Goal: Task Accomplishment & Management: Complete application form

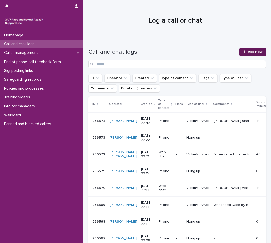
click at [241, 54] on link "Add New" at bounding box center [253, 52] width 27 height 8
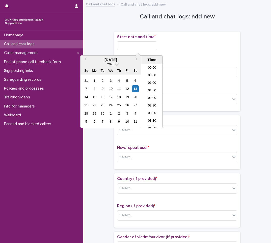
click at [136, 44] on input "text" at bounding box center [137, 45] width 40 height 9
click at [149, 101] on li "22:00" at bounding box center [151, 101] width 21 height 8
click at [156, 48] on input "**********" at bounding box center [137, 45] width 40 height 9
type input "**********"
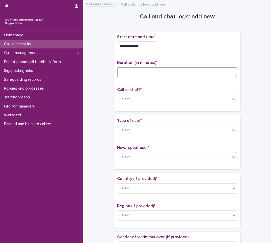
click at [137, 72] on input at bounding box center [177, 72] width 120 height 10
type input "**"
click at [129, 99] on div "Select..." at bounding box center [125, 99] width 13 height 5
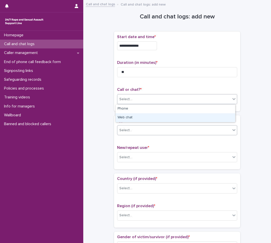
drag, startPoint x: 131, startPoint y: 115, endPoint x: 129, endPoint y: 127, distance: 12.0
click at [131, 116] on div "Web chat" at bounding box center [176, 117] width 120 height 9
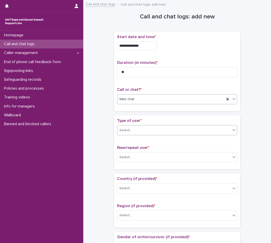
click at [128, 134] on div "Select..." at bounding box center [173, 130] width 113 height 8
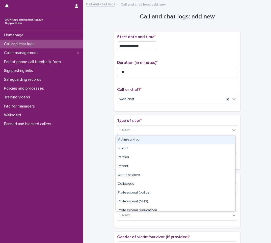
click at [132, 140] on div "Victim/survivor" at bounding box center [176, 140] width 120 height 9
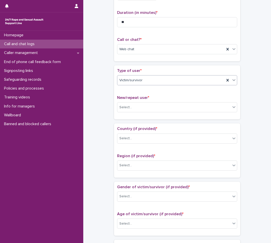
scroll to position [50, 0]
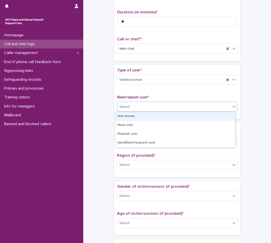
click at [137, 109] on div "Select..." at bounding box center [173, 107] width 113 height 8
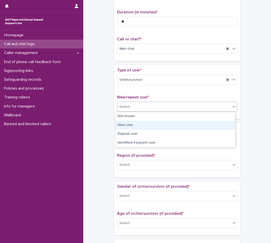
click at [134, 127] on div "New user" at bounding box center [176, 125] width 120 height 9
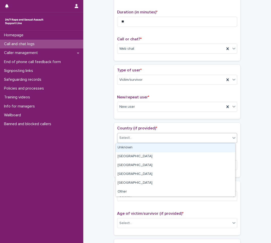
click at [136, 139] on div "Select..." at bounding box center [173, 138] width 113 height 8
click at [135, 149] on div "Unknown" at bounding box center [176, 147] width 120 height 9
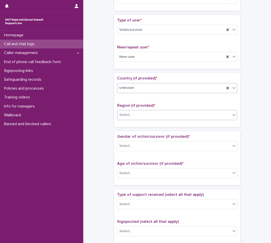
scroll to position [101, 0]
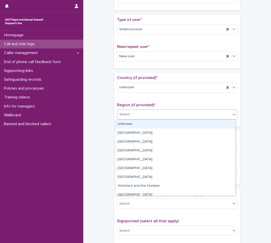
click at [136, 113] on div "Select..." at bounding box center [173, 114] width 113 height 8
click at [136, 125] on div "Unknown" at bounding box center [176, 124] width 120 height 9
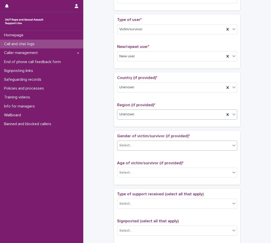
click at [134, 146] on div "Select..." at bounding box center [173, 145] width 113 height 8
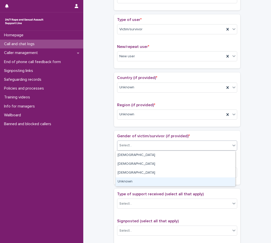
click at [130, 183] on div "Unknown" at bounding box center [176, 181] width 120 height 9
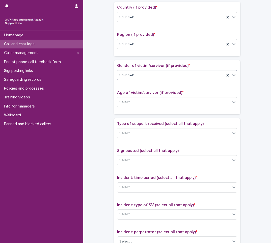
scroll to position [177, 0]
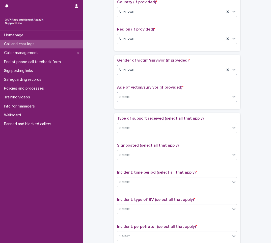
click at [126, 94] on div "Select..." at bounding box center [125, 96] width 13 height 5
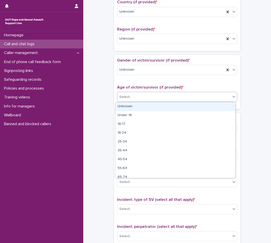
click at [131, 109] on div "Unknown" at bounding box center [176, 106] width 120 height 9
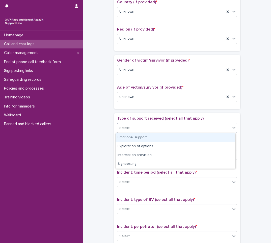
click at [135, 130] on div "Select..." at bounding box center [173, 128] width 113 height 8
drag, startPoint x: 137, startPoint y: 139, endPoint x: 139, endPoint y: 136, distance: 3.5
click at [137, 139] on div "Emotional support" at bounding box center [176, 137] width 120 height 9
click at [170, 127] on div "Emotional support" at bounding box center [170, 128] width 107 height 9
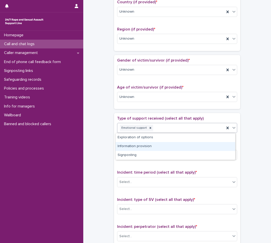
click at [136, 147] on div "Information provision" at bounding box center [176, 146] width 120 height 9
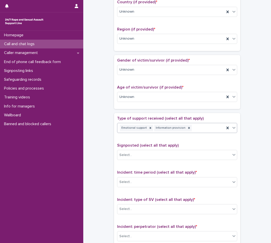
click at [197, 128] on div "Emotional support Information provision" at bounding box center [170, 128] width 107 height 9
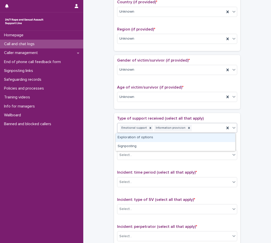
click at [151, 140] on div "Exploration of options" at bounding box center [176, 137] width 120 height 9
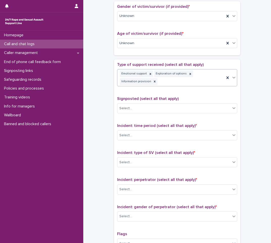
scroll to position [256, 0]
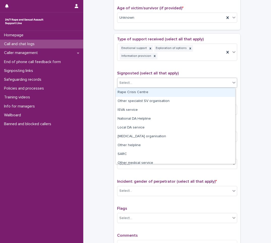
click at [144, 85] on div "Select..." at bounding box center [173, 83] width 113 height 8
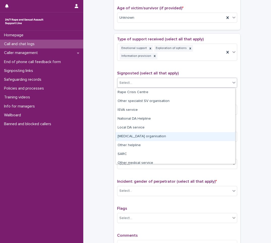
click at [108, 130] on div "**********" at bounding box center [177, 8] width 178 height 523
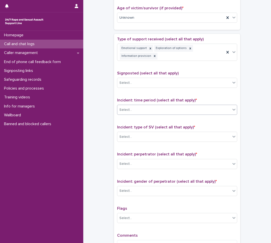
click at [138, 112] on div "Select..." at bounding box center [173, 110] width 113 height 8
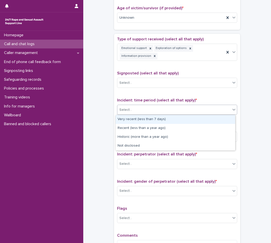
click at [141, 118] on div "Very recent (less than 7 days)" at bounding box center [176, 119] width 120 height 9
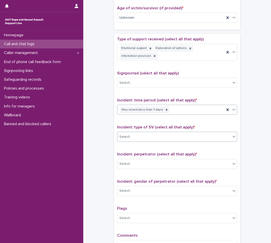
click at [145, 137] on div "Select..." at bounding box center [173, 137] width 113 height 8
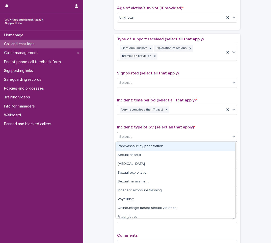
click at [141, 146] on div "Rape/assault by penetration" at bounding box center [176, 146] width 120 height 9
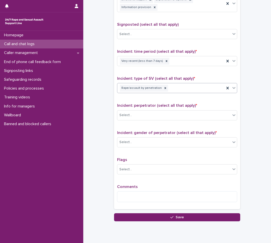
scroll to position [307, 0]
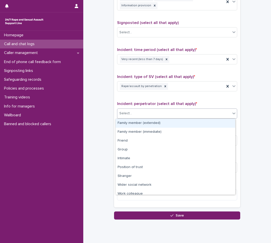
click at [150, 113] on div "Select..." at bounding box center [173, 113] width 113 height 8
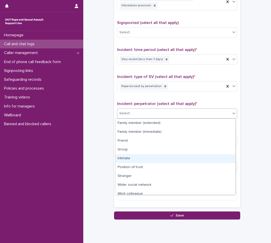
click at [123, 160] on div "Intimate" at bounding box center [176, 158] width 120 height 9
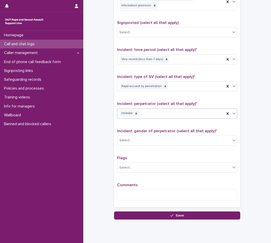
scroll to position [323, 0]
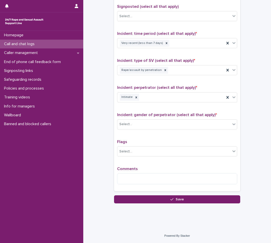
click at [121, 130] on div "Incident: gender of perpetrator (select all that apply) * Select..." at bounding box center [177, 123] width 120 height 21
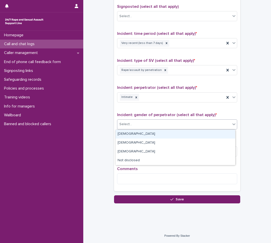
click at [134, 123] on div "Select..." at bounding box center [173, 124] width 113 height 8
click at [129, 133] on div "Male" at bounding box center [176, 134] width 120 height 9
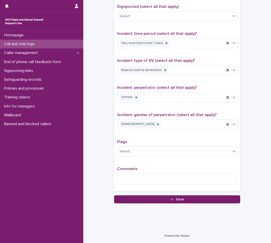
click at [134, 173] on div "Comments" at bounding box center [177, 178] width 120 height 22
click at [132, 177] on textarea at bounding box center [177, 178] width 120 height 11
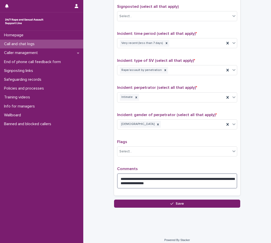
click at [180, 184] on textarea "**********" at bounding box center [177, 180] width 120 height 15
click at [174, 184] on textarea "**********" at bounding box center [177, 180] width 120 height 15
click at [191, 182] on textarea "**********" at bounding box center [177, 180] width 120 height 15
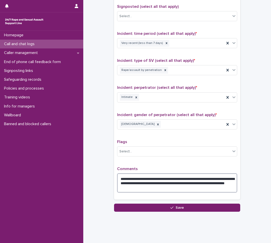
click at [119, 188] on textarea "**********" at bounding box center [177, 182] width 120 height 19
click at [232, 183] on textarea "**********" at bounding box center [177, 182] width 120 height 19
click at [173, 190] on textarea "**********" at bounding box center [177, 182] width 120 height 19
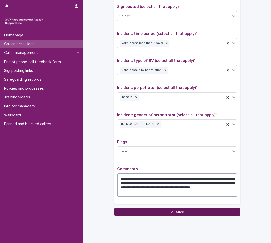
type textarea "**********"
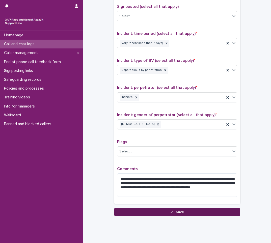
click at [172, 215] on button "Save" at bounding box center [177, 212] width 126 height 8
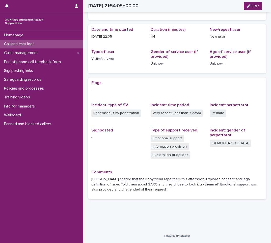
scroll to position [32, 0]
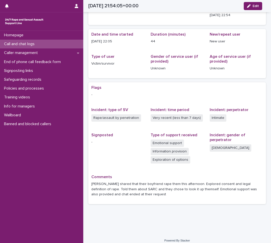
click at [42, 46] on div "Call and chat logs" at bounding box center [41, 44] width 83 height 9
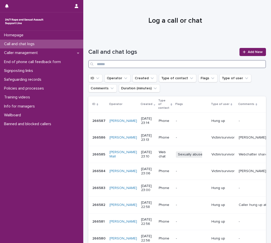
click at [149, 63] on input "Search" at bounding box center [177, 64] width 178 height 8
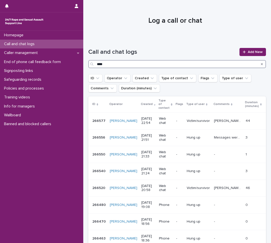
type input "****"
click at [248, 53] on span "Add New" at bounding box center [255, 52] width 15 height 4
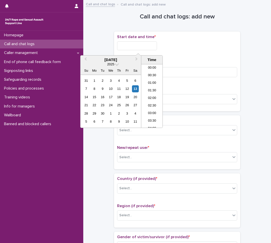
click at [126, 45] on input "text" at bounding box center [137, 45] width 40 height 9
click at [151, 116] on li "23:00" at bounding box center [151, 117] width 21 height 8
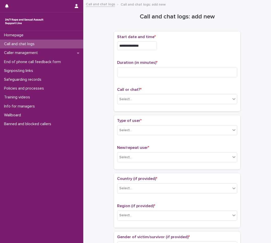
click at [153, 47] on input "**********" at bounding box center [137, 45] width 40 height 9
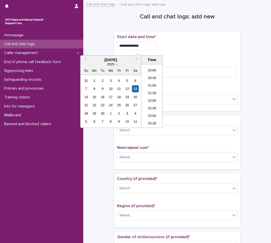
type input "**********"
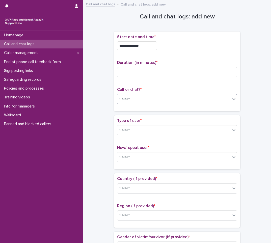
click at [163, 100] on div "Select..." at bounding box center [173, 99] width 113 height 8
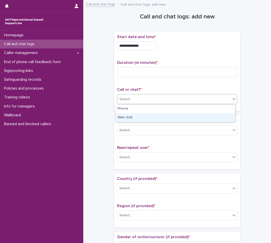
click at [152, 116] on div "Web chat" at bounding box center [176, 117] width 120 height 9
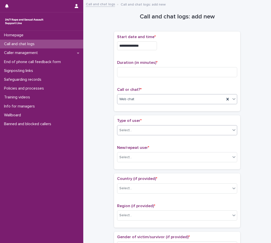
click at [148, 132] on div "Select..." at bounding box center [173, 130] width 113 height 8
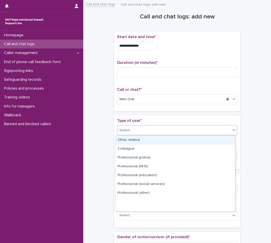
scroll to position [57, 0]
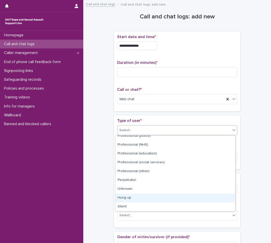
click at [134, 199] on div "Hung up" at bounding box center [176, 198] width 120 height 9
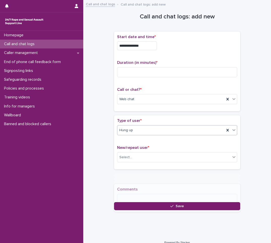
scroll to position [7, 0]
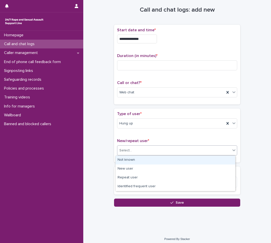
click at [137, 148] on div "Select..." at bounding box center [173, 150] width 113 height 8
click at [135, 161] on div "Not known" at bounding box center [176, 160] width 120 height 9
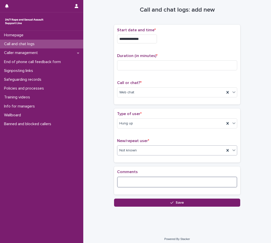
click at [143, 184] on textarea at bounding box center [177, 182] width 120 height 11
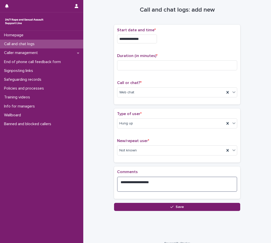
type textarea "**********"
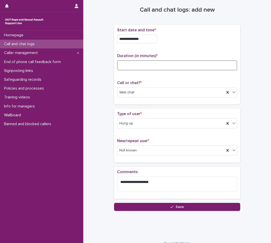
click at [130, 65] on input at bounding box center [177, 65] width 120 height 10
type input "*"
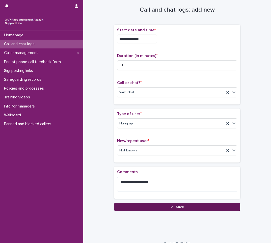
click at [181, 207] on span "Save" at bounding box center [180, 207] width 8 height 4
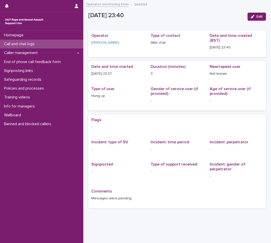
scroll to position [4, 0]
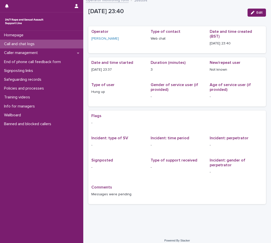
click at [33, 44] on p "Call and chat logs" at bounding box center [20, 44] width 37 height 5
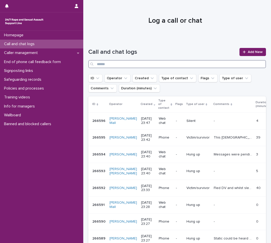
click at [194, 63] on input "Search" at bounding box center [177, 64] width 178 height 8
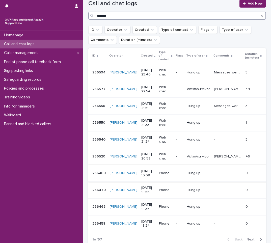
scroll to position [50, 0]
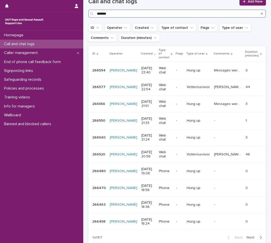
type input "*******"
